Goal: Transaction & Acquisition: Purchase product/service

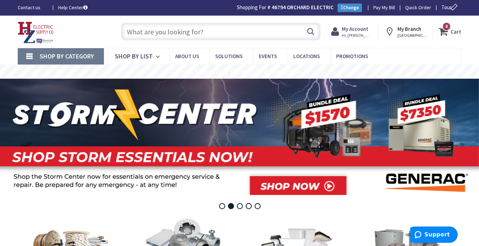
click at [210, 30] on input "text" at bounding box center [220, 32] width 199 height 18
type input "6"
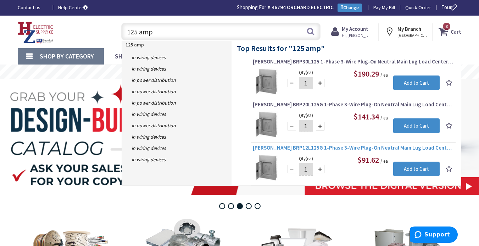
type input "125 amp"
click at [338, 148] on span "Eaton BRP12L125G 1-Phase 3-Wire Plug-On Neutral Main Lug Load Center 24-Circuit…" at bounding box center [353, 147] width 201 height 7
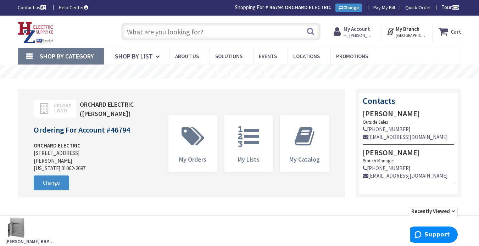
click at [211, 34] on input "text" at bounding box center [220, 32] width 199 height 18
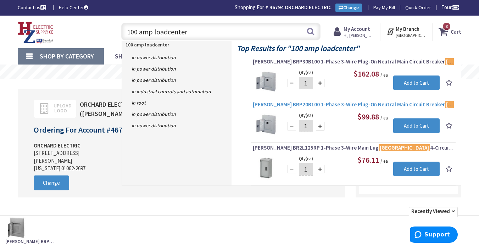
type input "100 amp loadcenter"
click at [336, 104] on span "Eaton BRP20B100 1-Phase 3-Wire Plug-On Neutral Main Circuit Breaker Load Center…" at bounding box center [353, 104] width 201 height 7
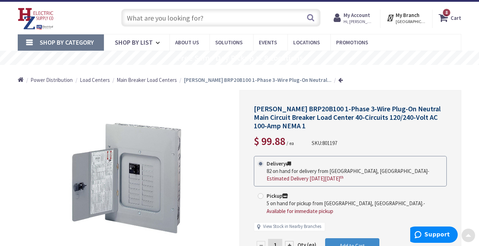
scroll to position [1, 0]
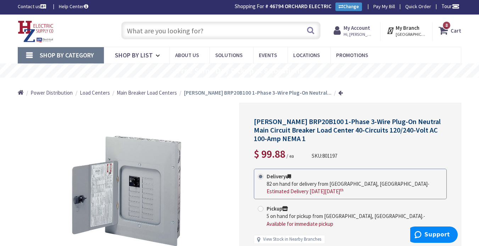
click at [196, 30] on input "text" at bounding box center [220, 31] width 199 height 18
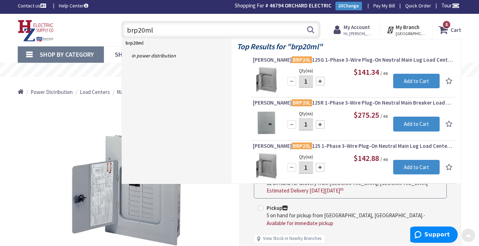
scroll to position [0, 0]
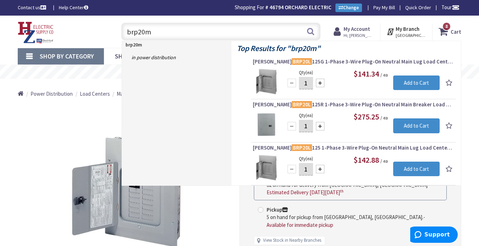
type input "brp20"
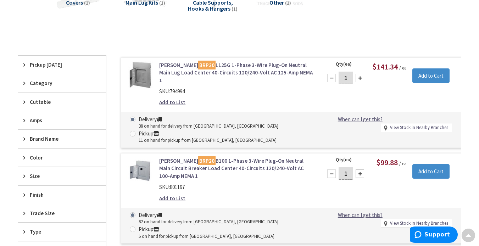
scroll to position [213, 0]
